Goal: Find specific page/section: Find specific page/section

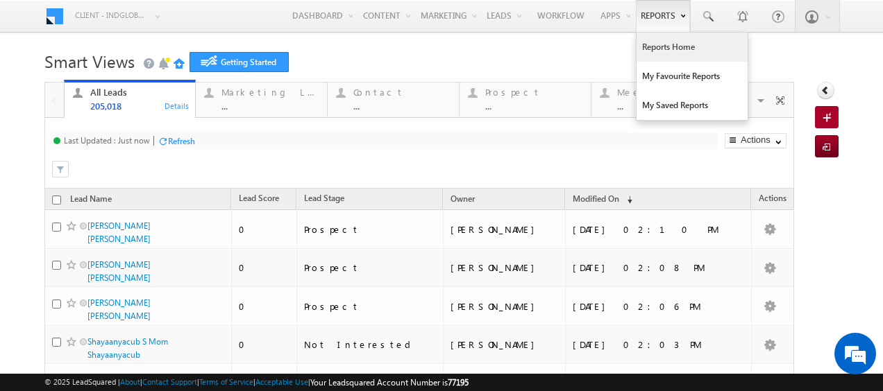
click at [666, 50] on link "Reports Home" at bounding box center [692, 47] width 111 height 29
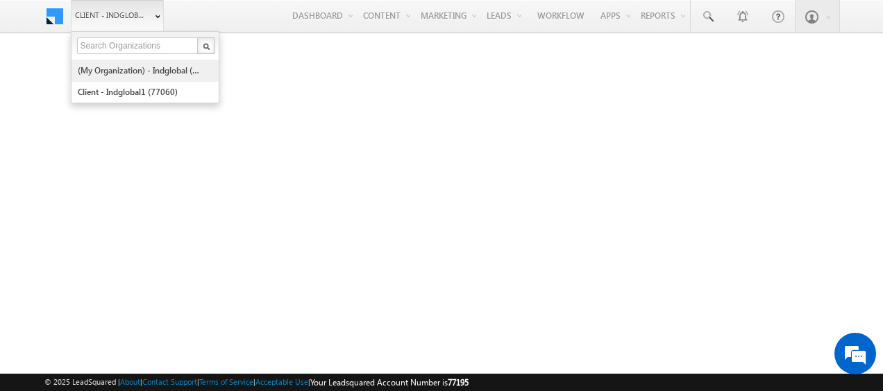
click at [140, 65] on link "(My Organization) - indglobal (48060)" at bounding box center [140, 71] width 127 height 22
